Goal: Task Accomplishment & Management: Complete application form

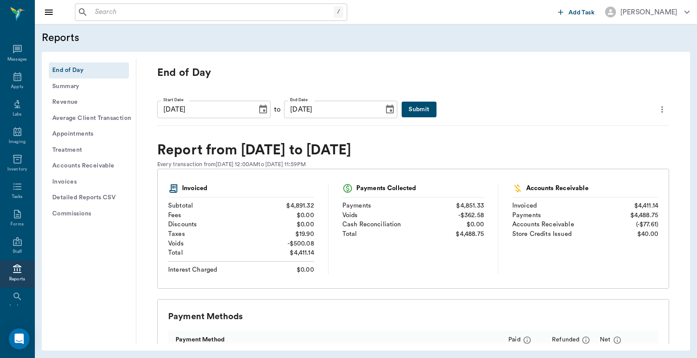
click at [187, 350] on div "End of Day Summary Revenue Average Client Transaction Appointments Treatment Ac…" at bounding box center [366, 201] width 648 height 299
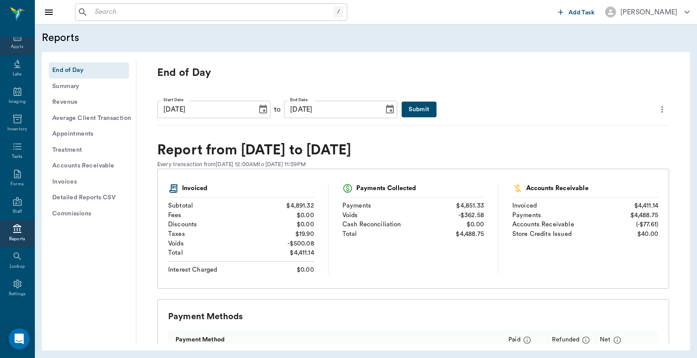
click at [13, 41] on icon at bounding box center [17, 36] width 10 height 10
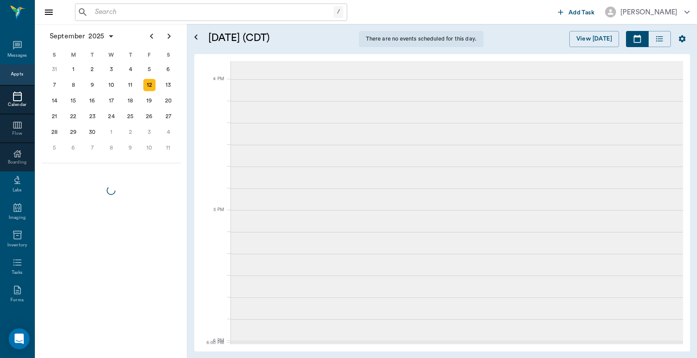
scroll to position [40, 0]
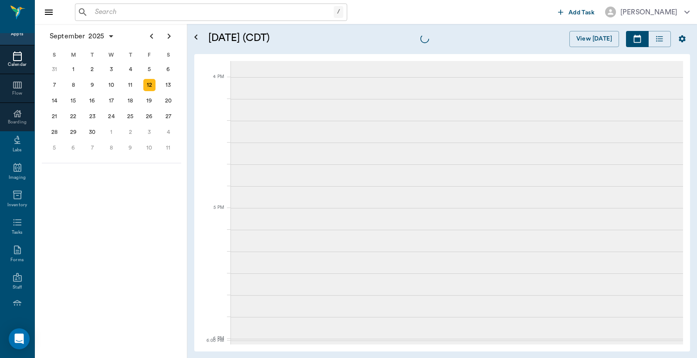
click at [163, 14] on input "text" at bounding box center [213, 12] width 242 height 12
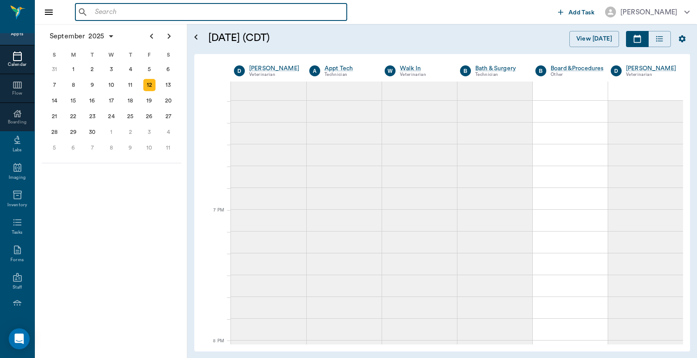
scroll to position [1313, 0]
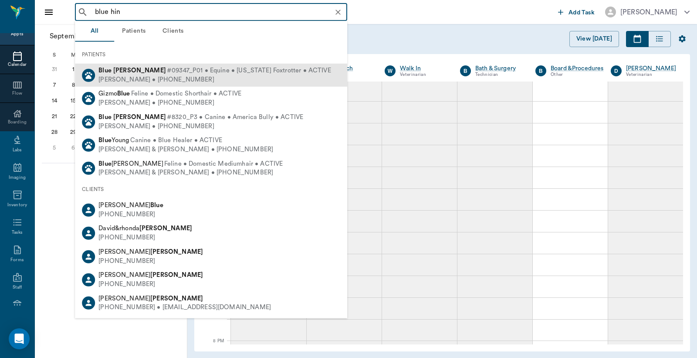
click at [167, 72] on span "#09347_P01 • Equine • [US_STATE] Foxtrotter • ACTIVE" at bounding box center [249, 70] width 164 height 9
type input "blue hin"
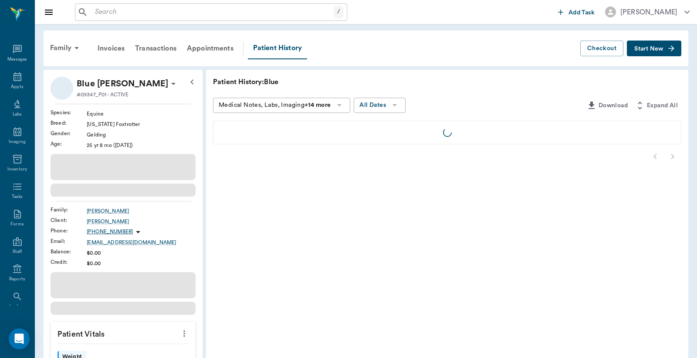
scroll to position [40, 0]
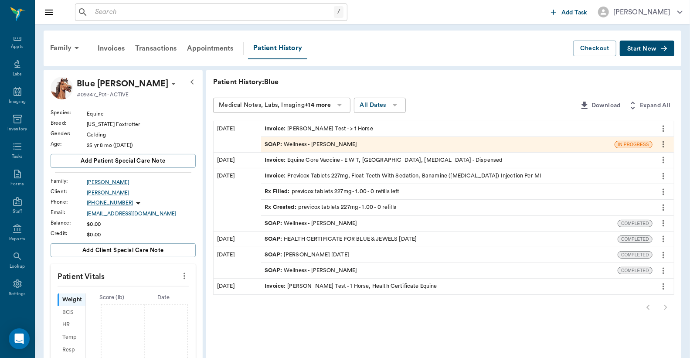
click at [654, 49] on span "Start New" at bounding box center [641, 49] width 29 height 0
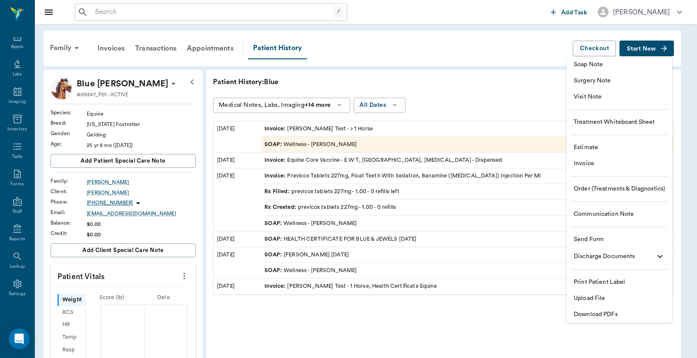
click at [598, 63] on span "Soap Note" at bounding box center [620, 64] width 92 height 9
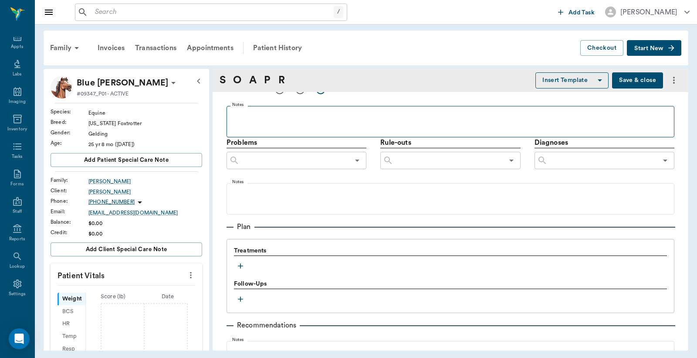
scroll to position [546, 0]
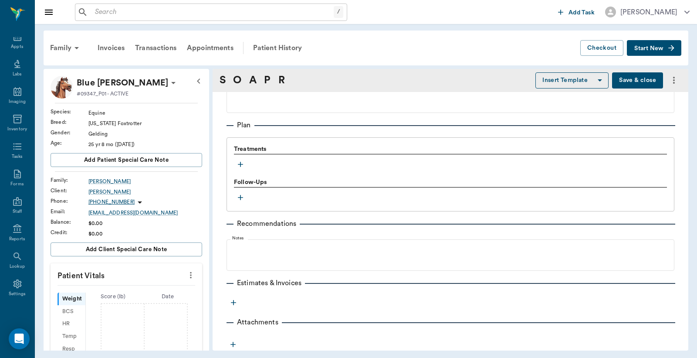
click at [238, 163] on icon "button" at bounding box center [240, 164] width 5 height 5
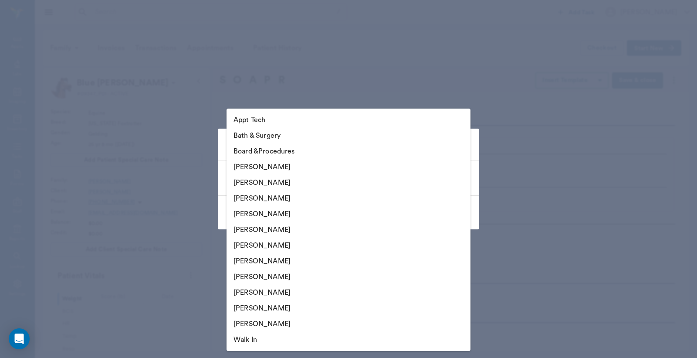
click at [450, 179] on body "/ ​ Add Task [PERSON_NAME] Nectar Messages Appts Labs Imaging Inventory Tasks F…" at bounding box center [348, 179] width 697 height 358
click at [296, 212] on li "[PERSON_NAME]" at bounding box center [349, 214] width 244 height 16
type input "63ec2f075fda476ae8351a4d"
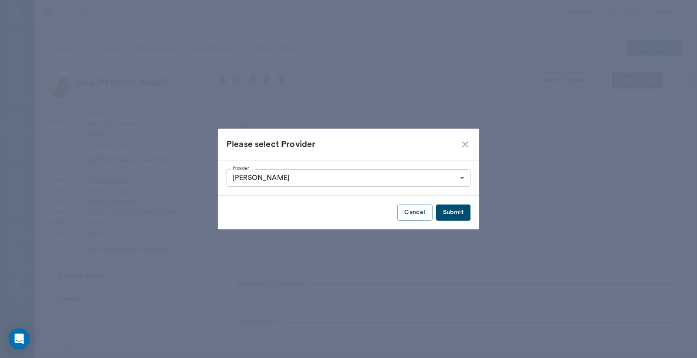
click at [456, 210] on button "Submit" at bounding box center [453, 212] width 34 height 16
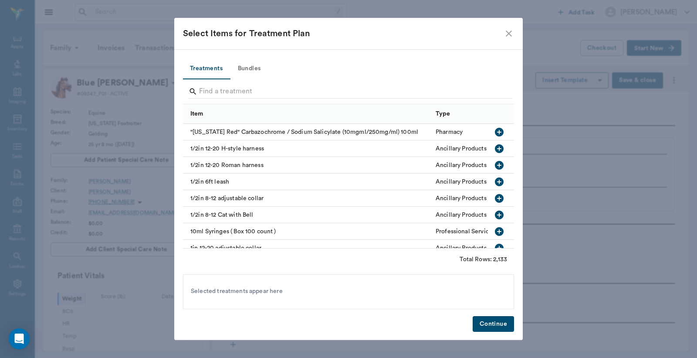
type input "63ec2f075fda476ae8351a4d"
click at [215, 90] on input "Search" at bounding box center [349, 92] width 300 height 14
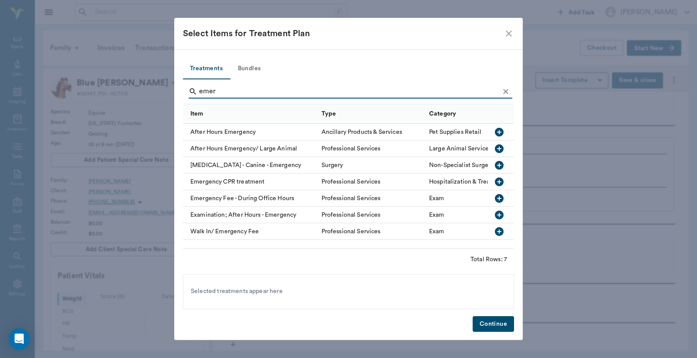
click at [501, 145] on icon "button" at bounding box center [499, 148] width 9 height 9
type input "e"
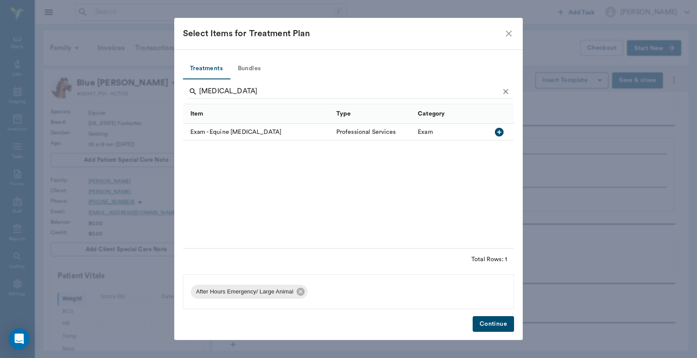
click at [500, 132] on icon "button" at bounding box center [499, 132] width 10 height 10
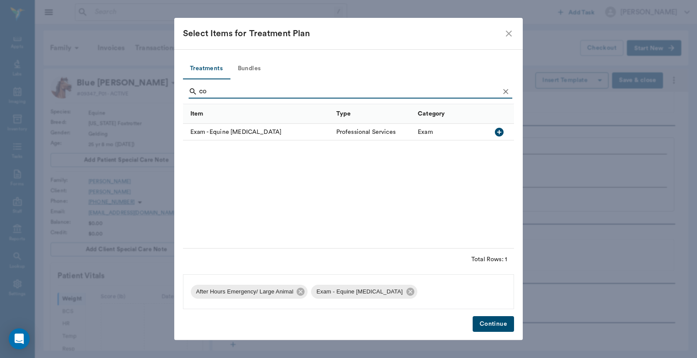
type input "c"
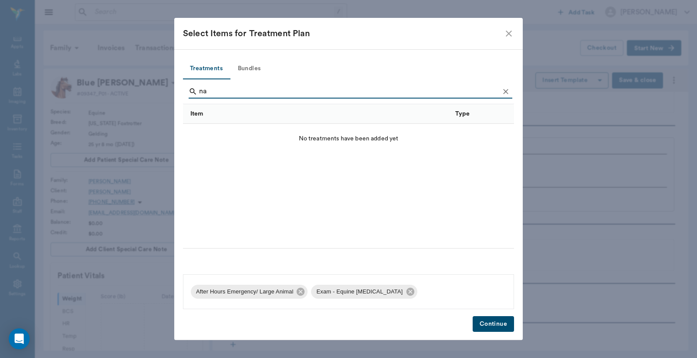
type input "n"
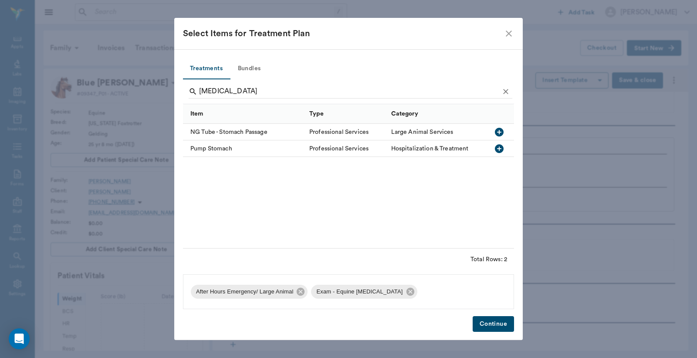
click at [498, 134] on icon "button" at bounding box center [499, 132] width 9 height 9
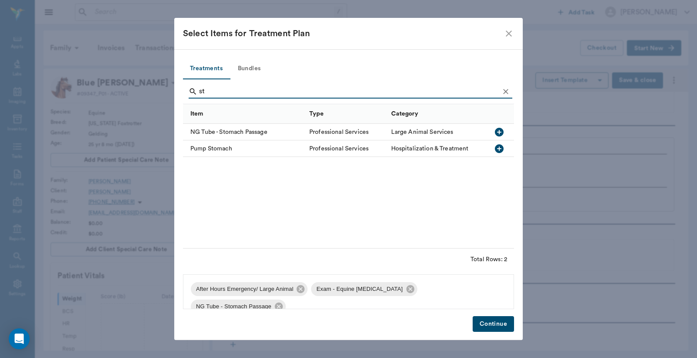
type input "s"
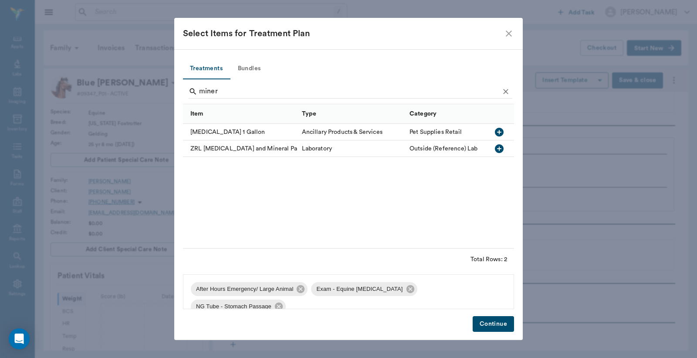
click at [500, 131] on icon "button" at bounding box center [499, 132] width 9 height 9
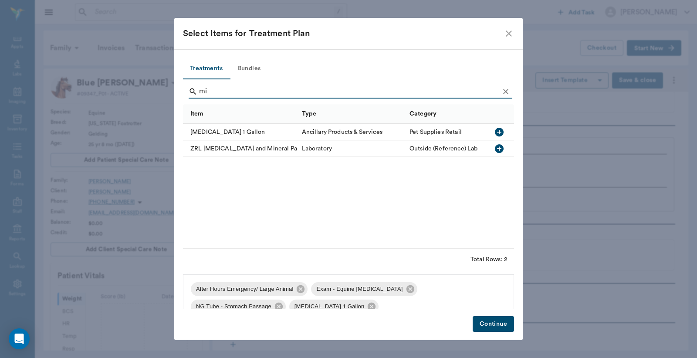
type input "m"
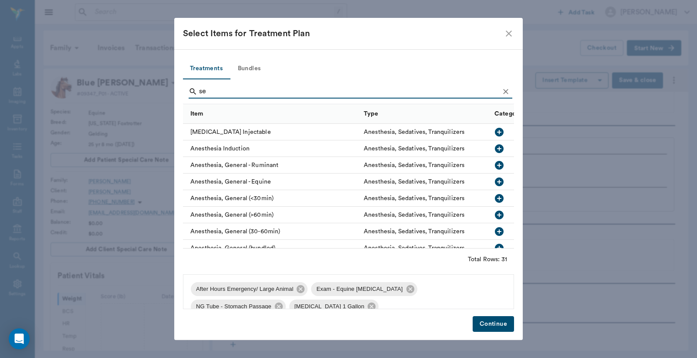
type input "s"
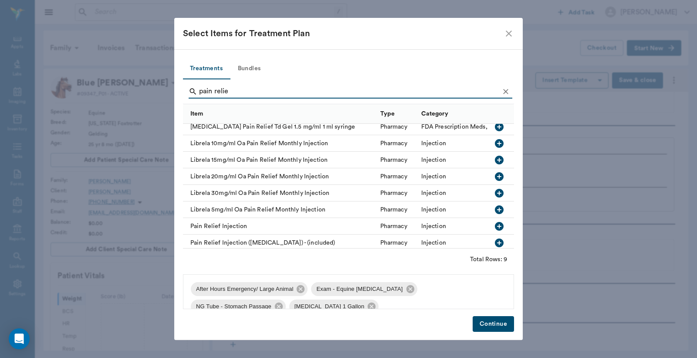
scroll to position [32, 0]
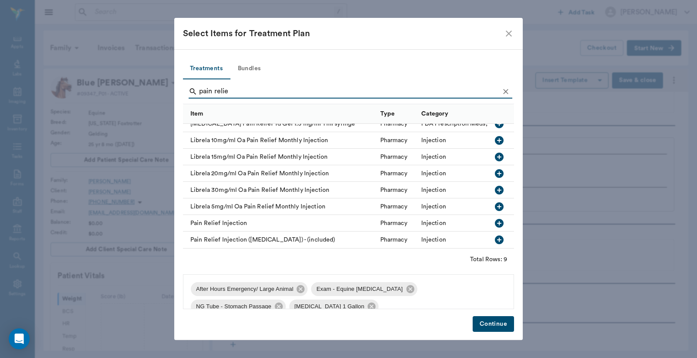
click at [495, 219] on icon "button" at bounding box center [499, 223] width 9 height 9
type input "p"
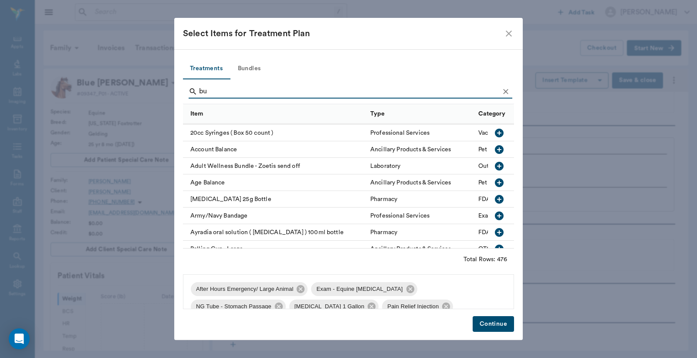
scroll to position [0, 0]
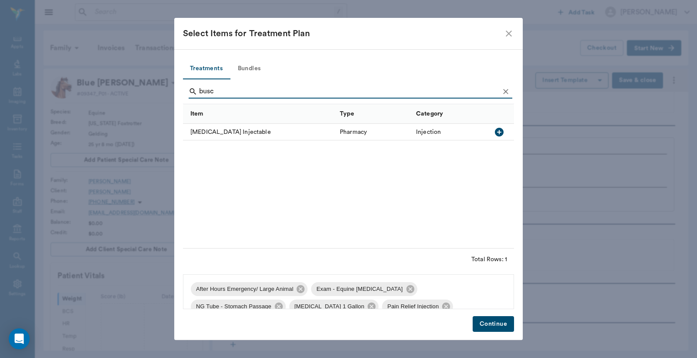
click at [500, 132] on icon "button" at bounding box center [499, 132] width 10 height 10
type input "b"
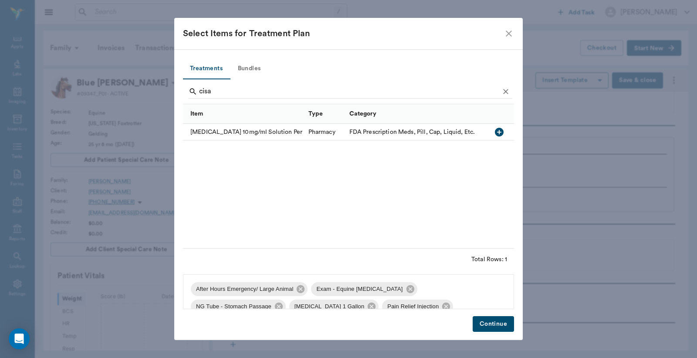
click at [501, 134] on icon "button" at bounding box center [499, 132] width 9 height 9
type input "c"
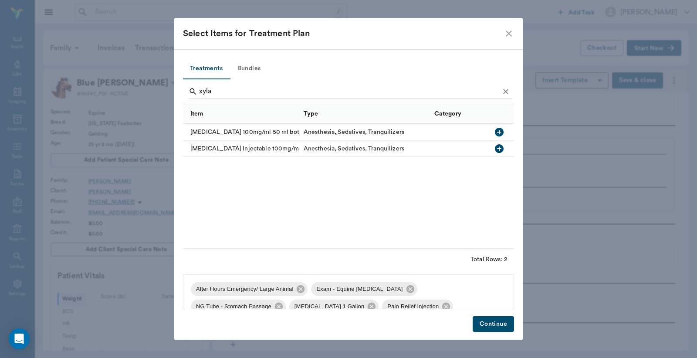
click at [500, 148] on icon "button" at bounding box center [499, 148] width 10 height 10
type input "x"
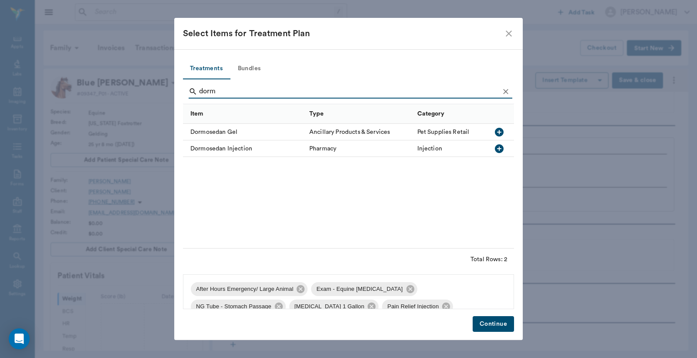
type input "dorm"
click at [497, 148] on icon "button" at bounding box center [499, 148] width 9 height 9
click at [493, 321] on button "Continue" at bounding box center [493, 324] width 41 height 16
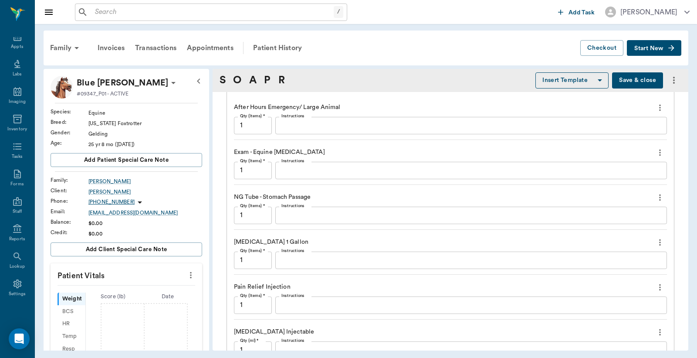
scroll to position [740, 0]
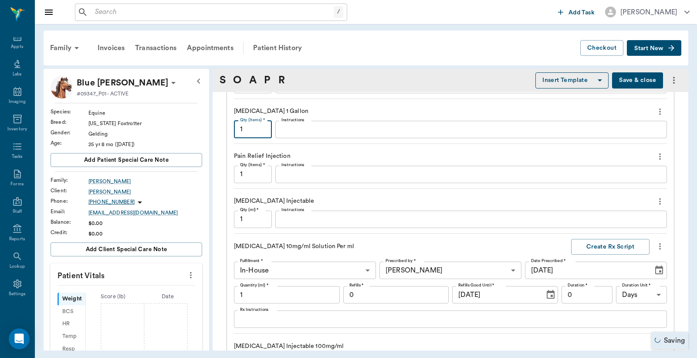
click at [249, 136] on input "1" at bounding box center [253, 129] width 38 height 17
type input ".6"
click at [249, 176] on input "1" at bounding box center [253, 174] width 38 height 17
type input "2"
click at [286, 181] on div "x Instructions" at bounding box center [471, 174] width 392 height 17
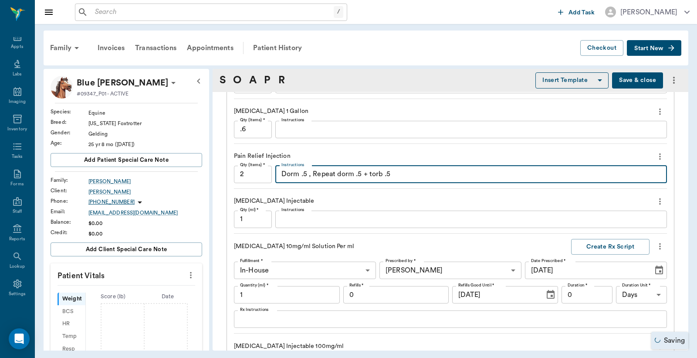
type textarea "Dorm .5 , Repeat dorm .5 + torb .5"
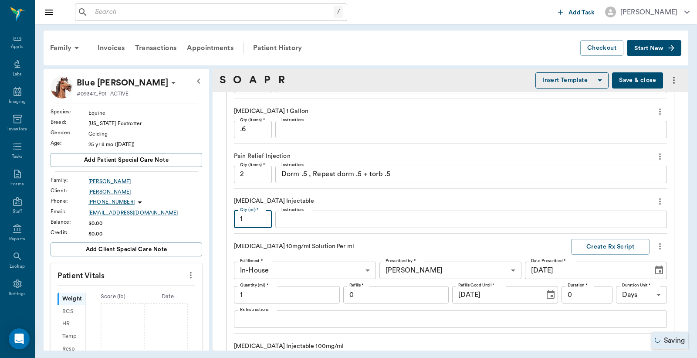
click at [268, 222] on input "1" at bounding box center [253, 218] width 38 height 17
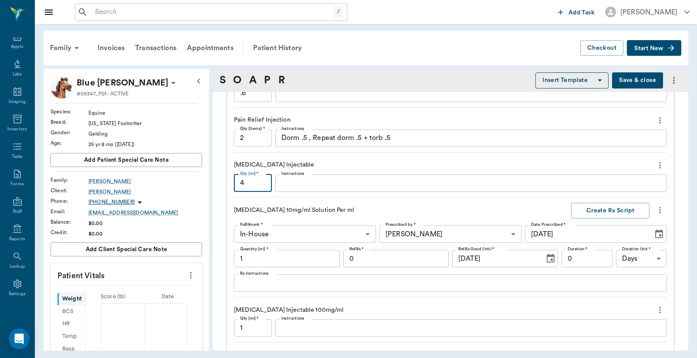
scroll to position [804, 0]
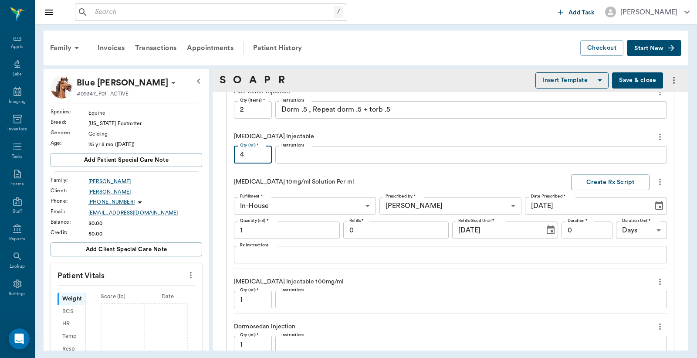
type input "4"
type input "10"
click at [256, 297] on input "1" at bounding box center [253, 299] width 38 height 17
type input "6"
click at [250, 347] on input "1" at bounding box center [253, 344] width 38 height 17
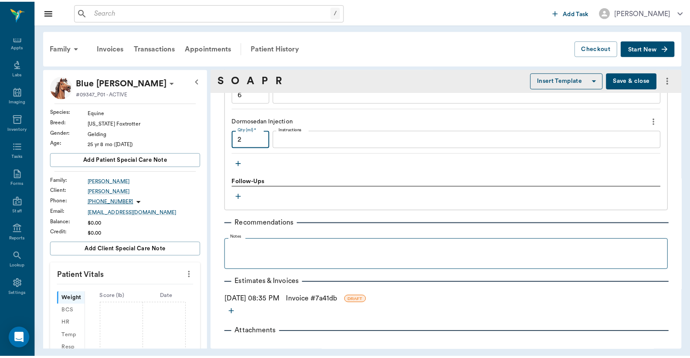
scroll to position [1020, 0]
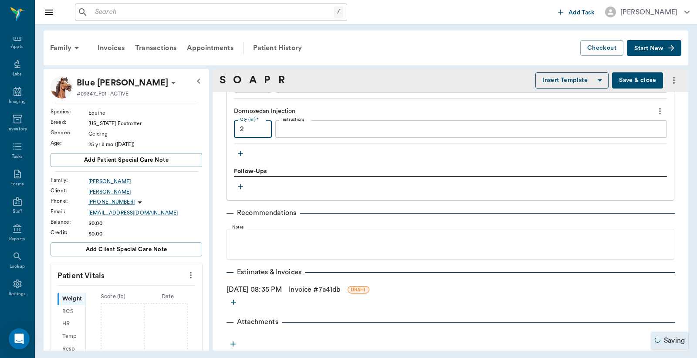
type input "2"
click at [317, 288] on link "Invoice # 7a41db" at bounding box center [314, 289] width 51 height 10
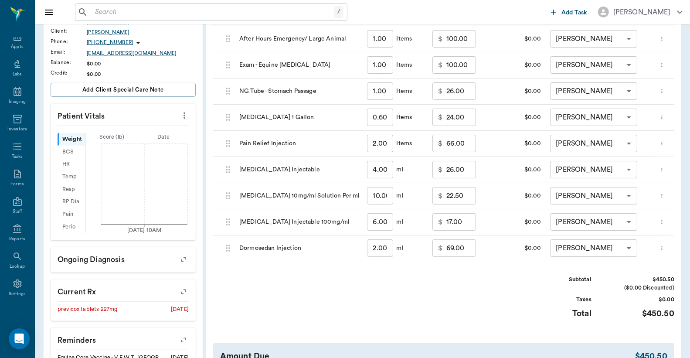
scroll to position [129, 0]
